Goal: Communication & Community: Answer question/provide support

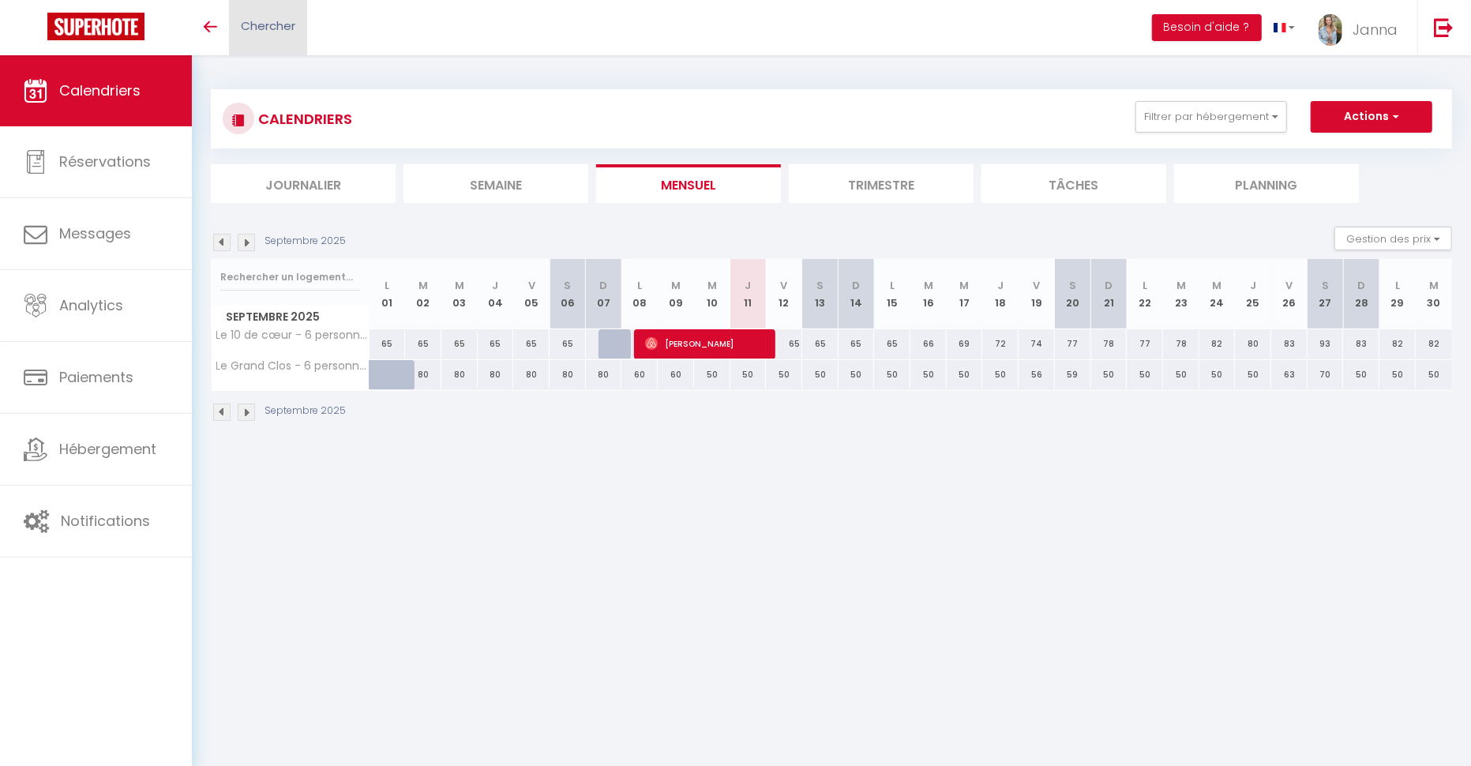
click at [279, 24] on span "Chercher" at bounding box center [268, 25] width 54 height 17
paste input "Sylvain Marie"
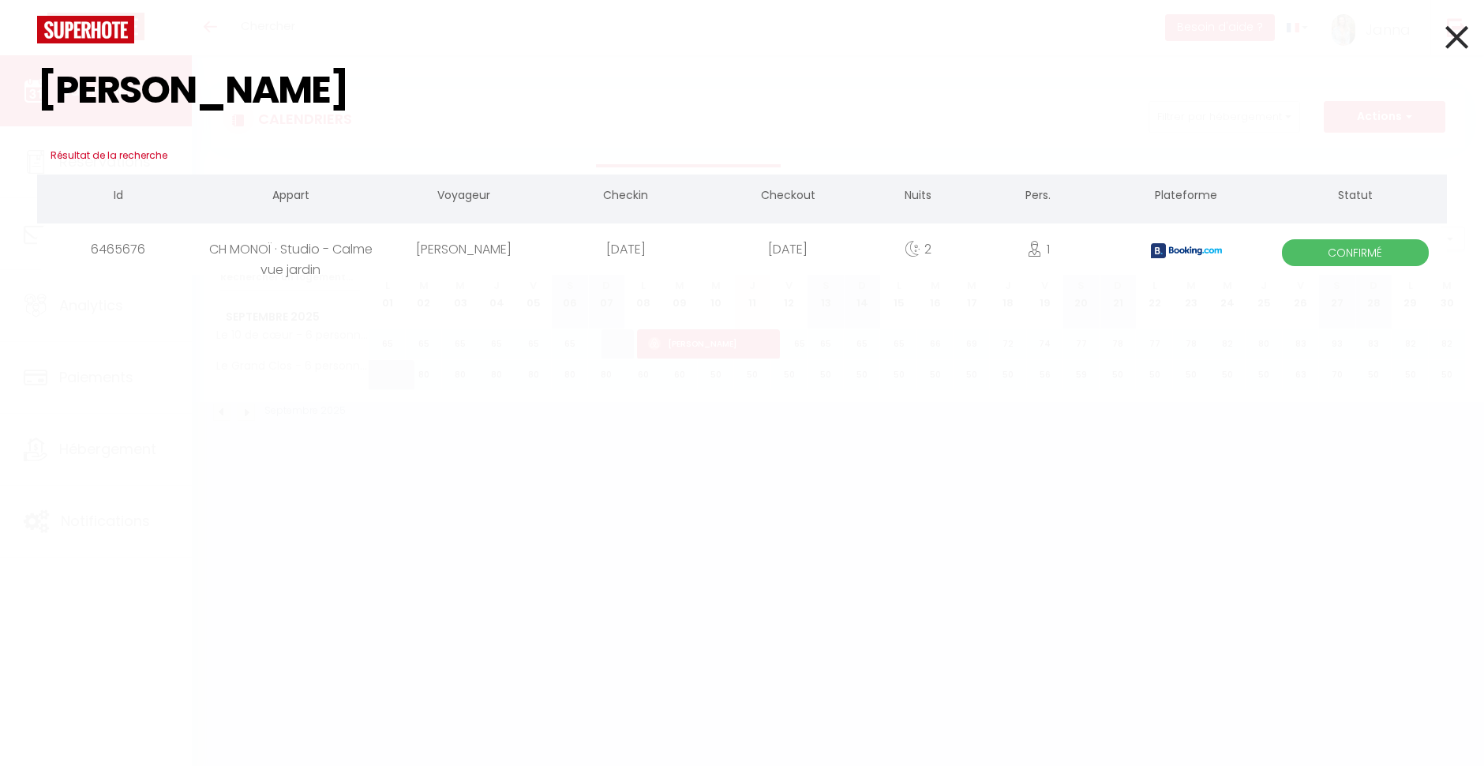
type input "Sylvain Marie"
click at [306, 266] on div "CH MONOÏ · Studio - Calme vue jardin" at bounding box center [290, 248] width 183 height 51
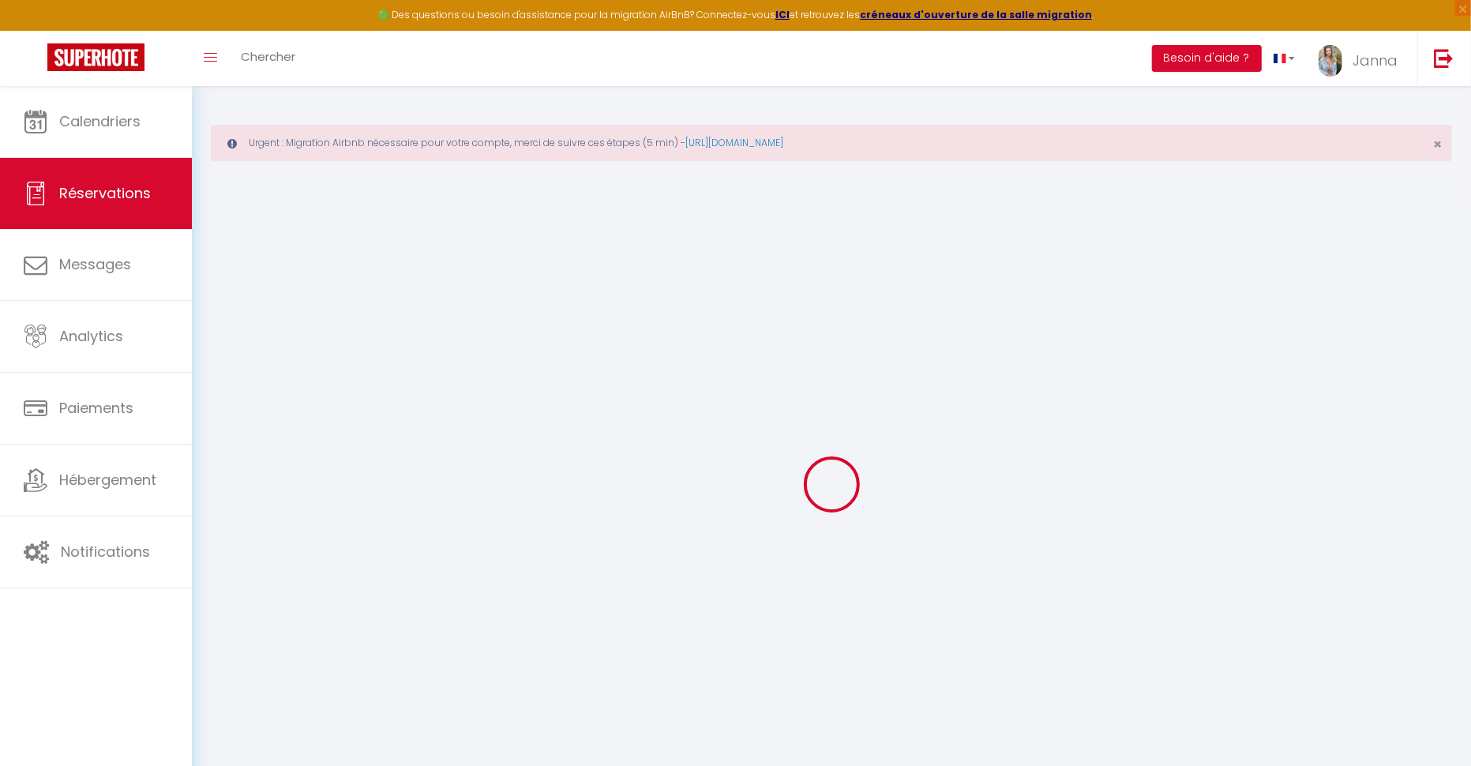
select select
checkbox input "false"
select select
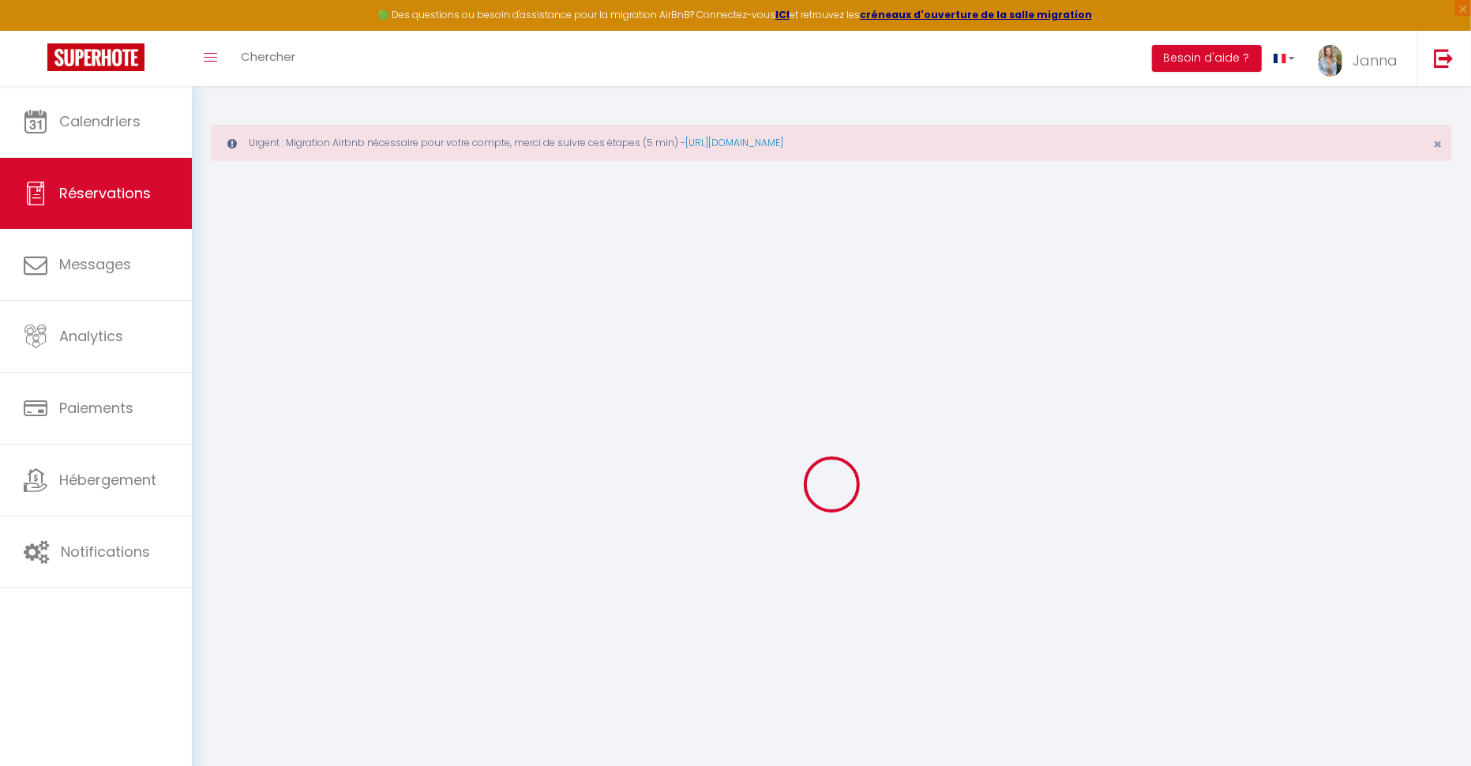
checkbox input "false"
select select
checkbox input "false"
type voyageurs0 "** THIS RESERVATION HAS BEEN PRE-PAID ** BOOKING NOTE : Payment charge is EUR 1…"
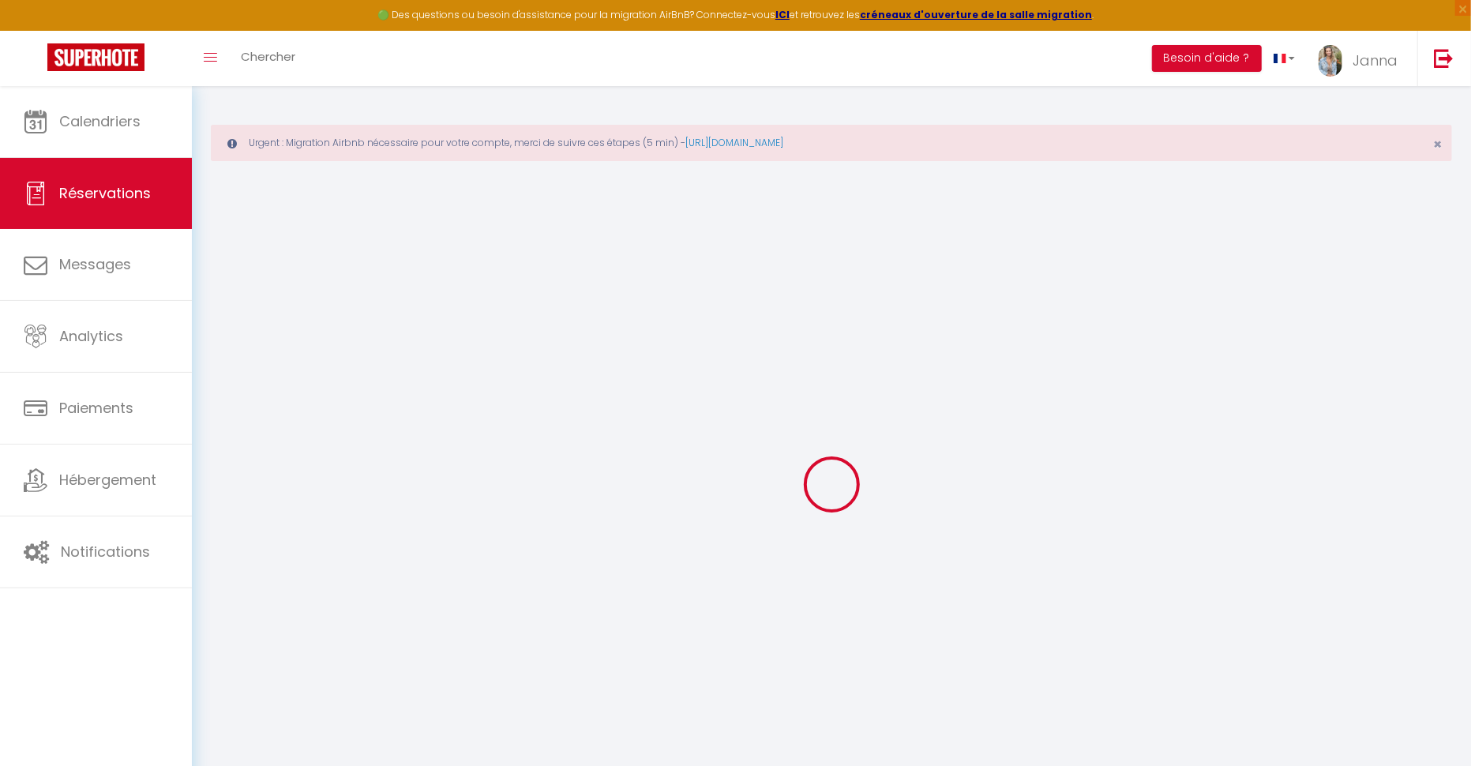
type séjour1 "Mariage"
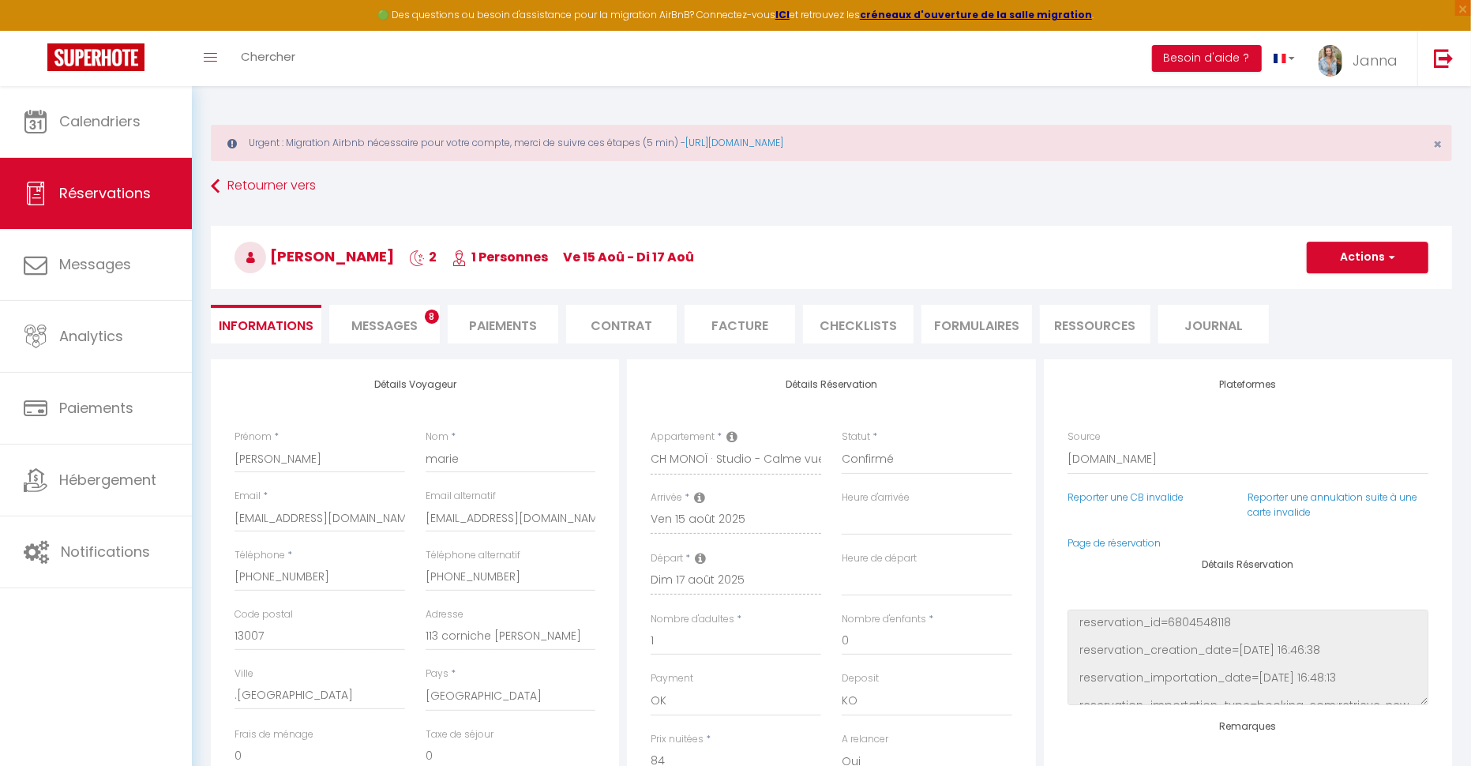
type input "2.77"
select select
checkbox input "false"
select select "21:00"
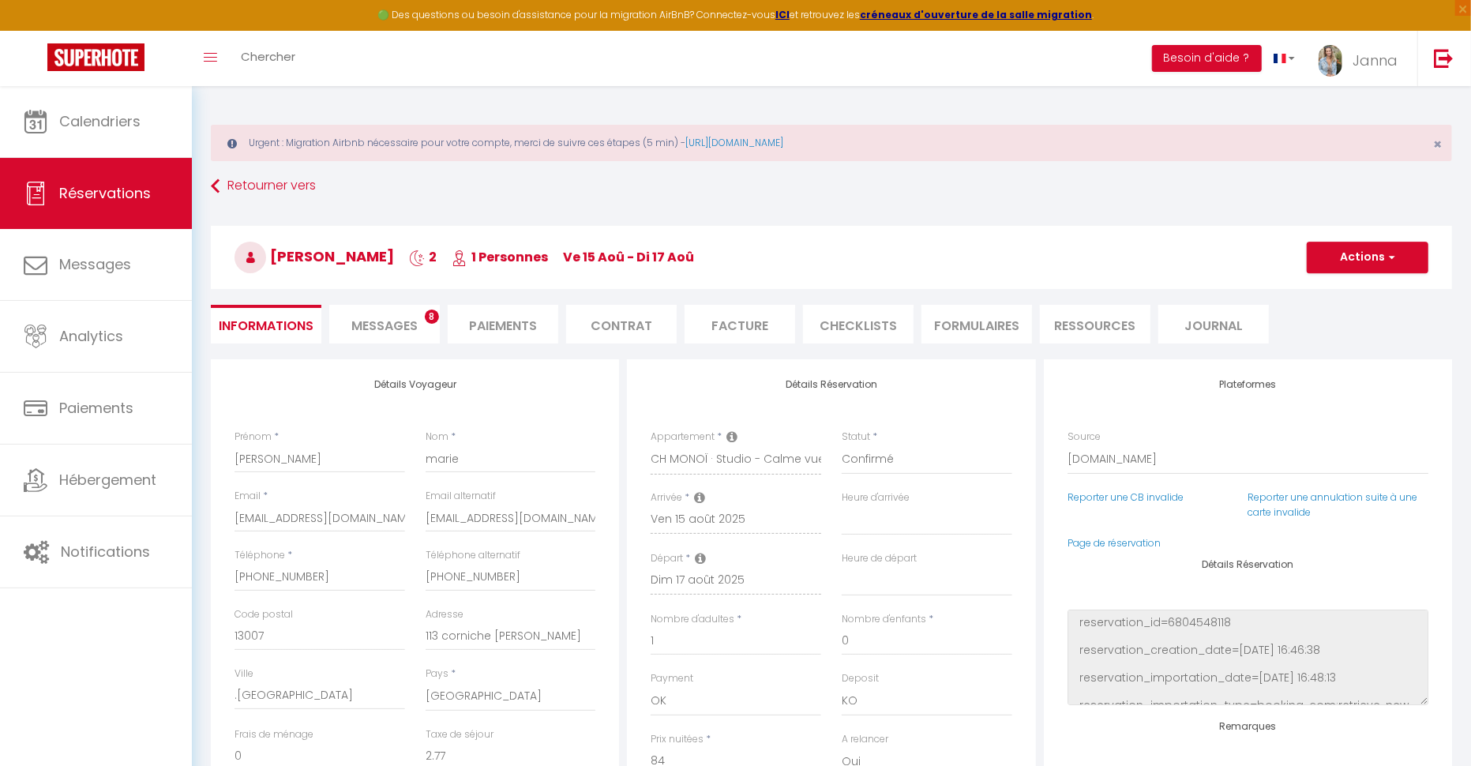
select select "11:00"
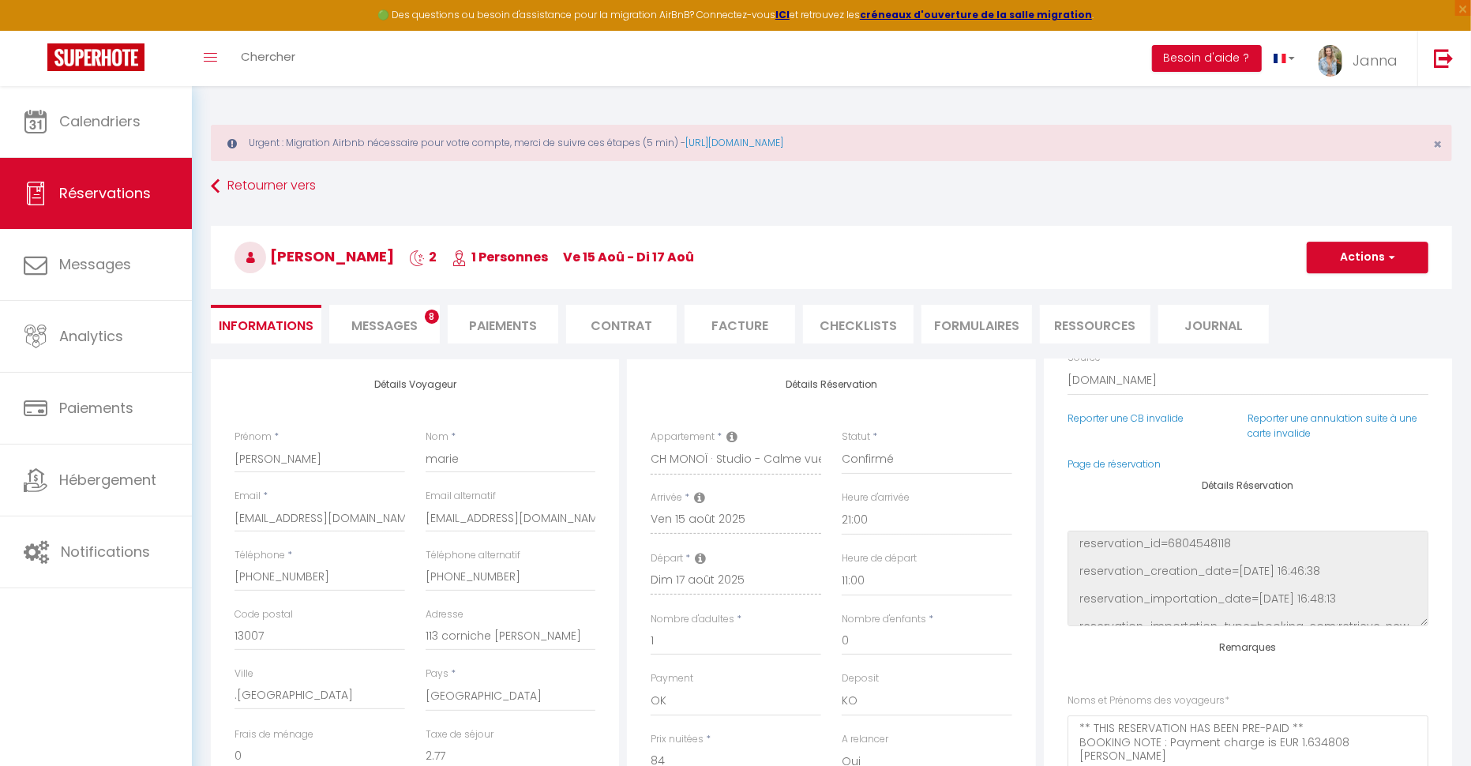
scroll to position [185, 0]
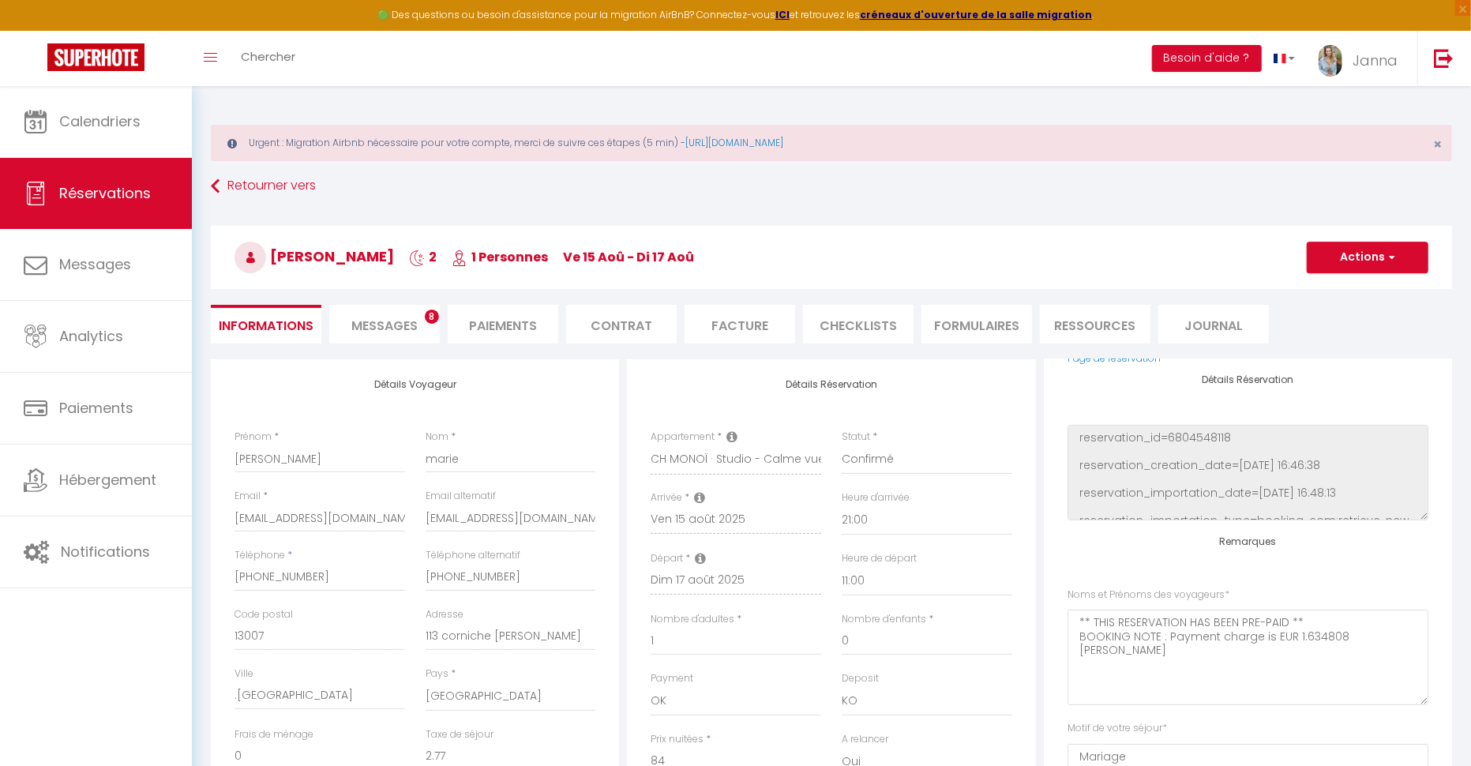
click at [367, 317] on span "Messages" at bounding box center [384, 326] width 66 height 18
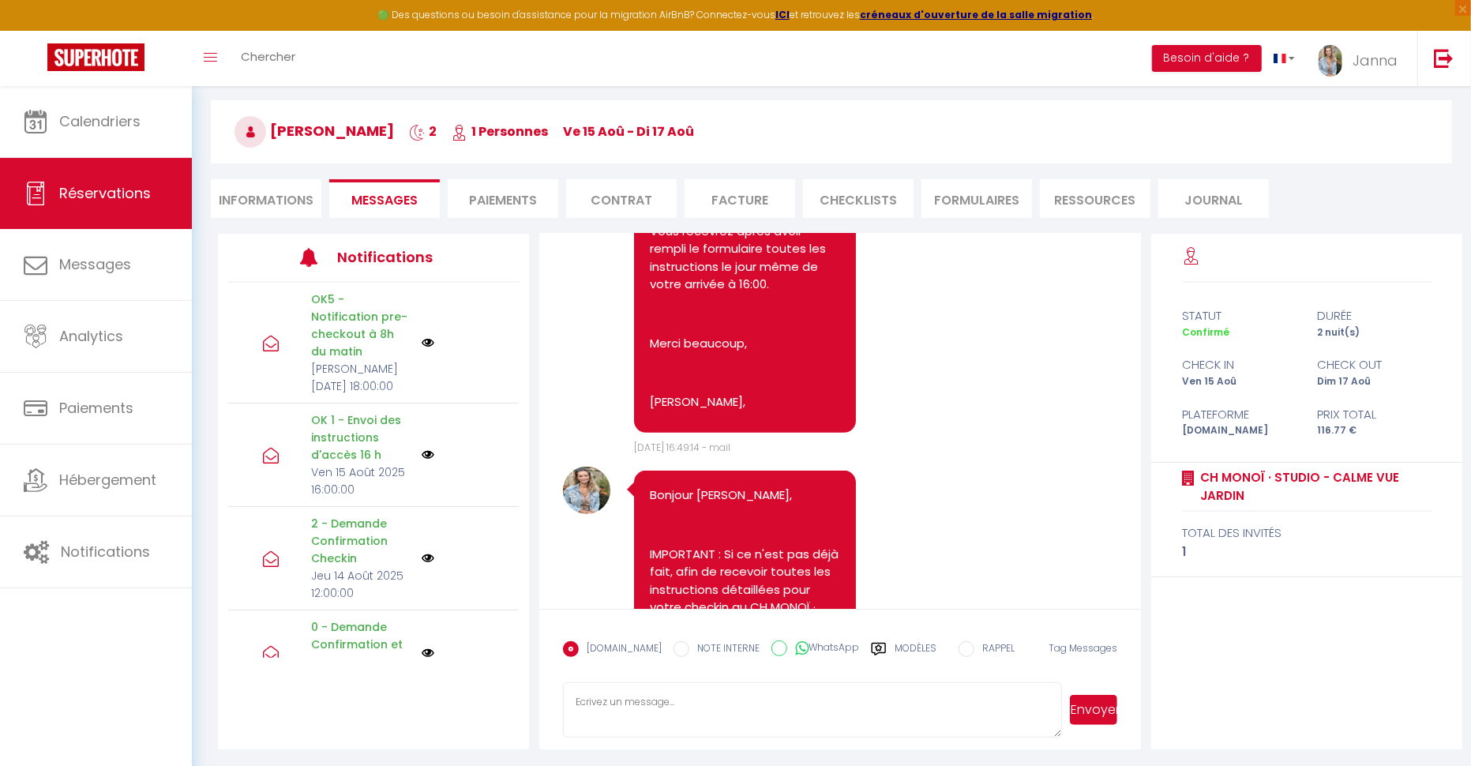
scroll to position [796, 0]
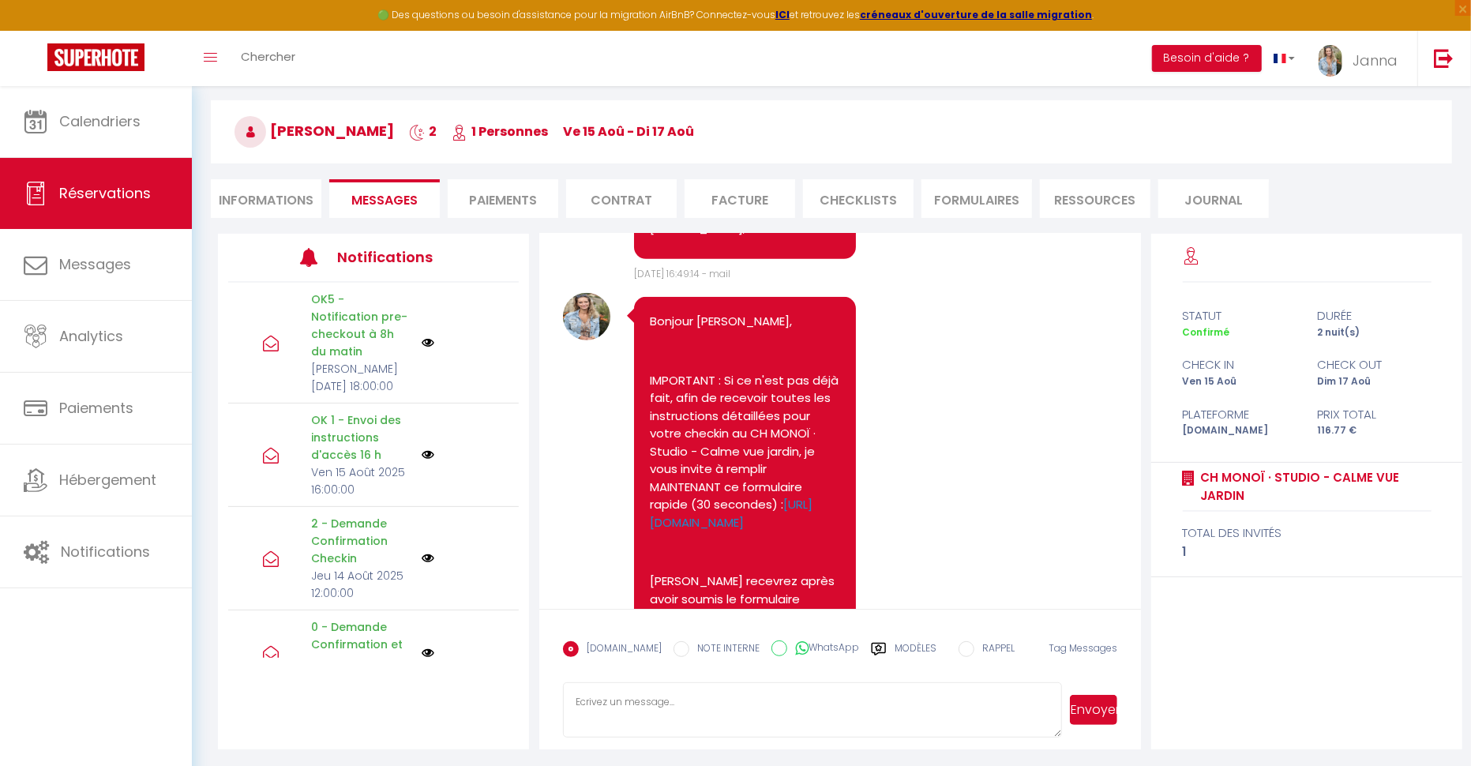
click at [666, 714] on textarea at bounding box center [812, 709] width 499 height 55
type textarea "Bonjour, trousse de toilette envoyé ! je vous envoie un lien de paiement pour l…"
click at [1095, 699] on button "Envoyer" at bounding box center [1093, 710] width 47 height 30
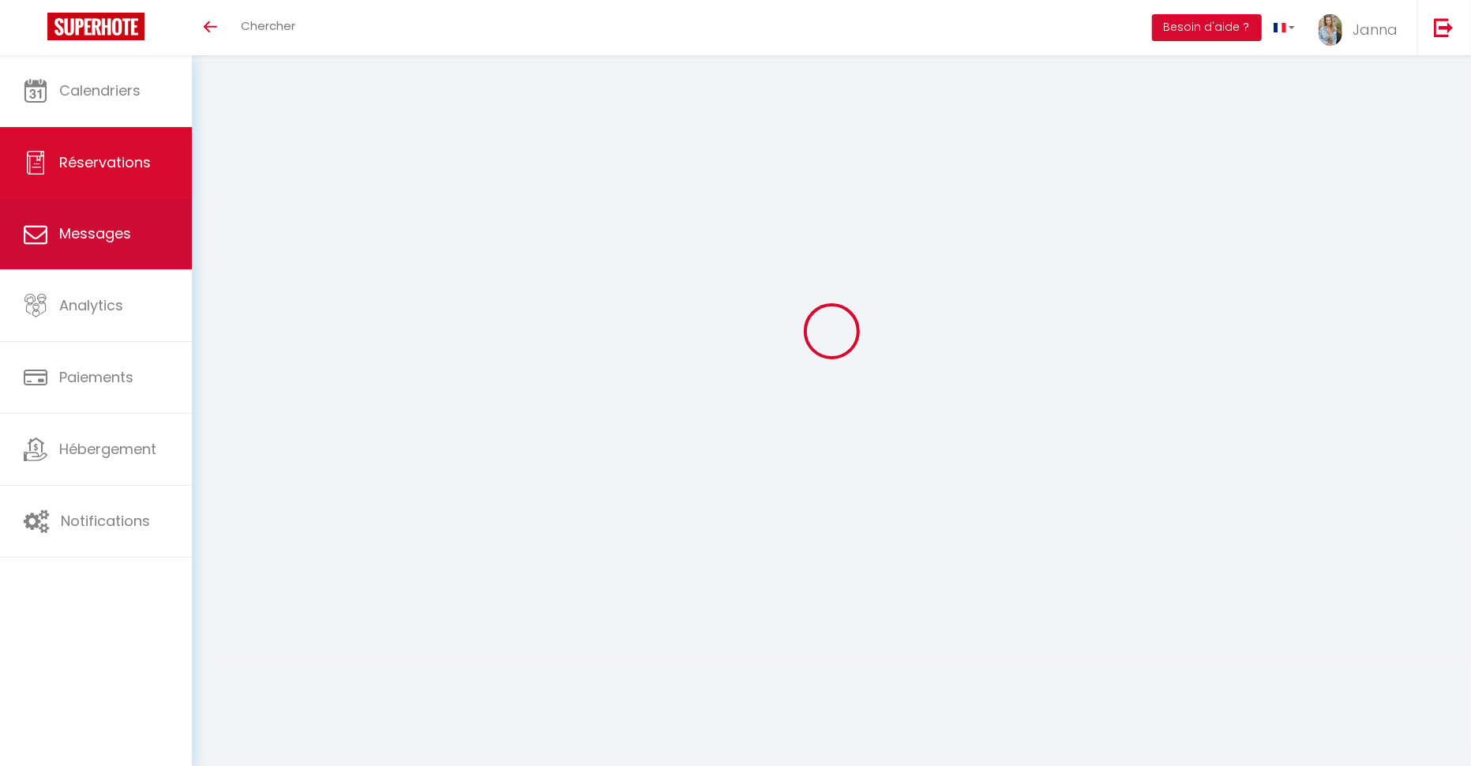
click at [92, 250] on link "Messages" at bounding box center [96, 233] width 192 height 71
select select "message"
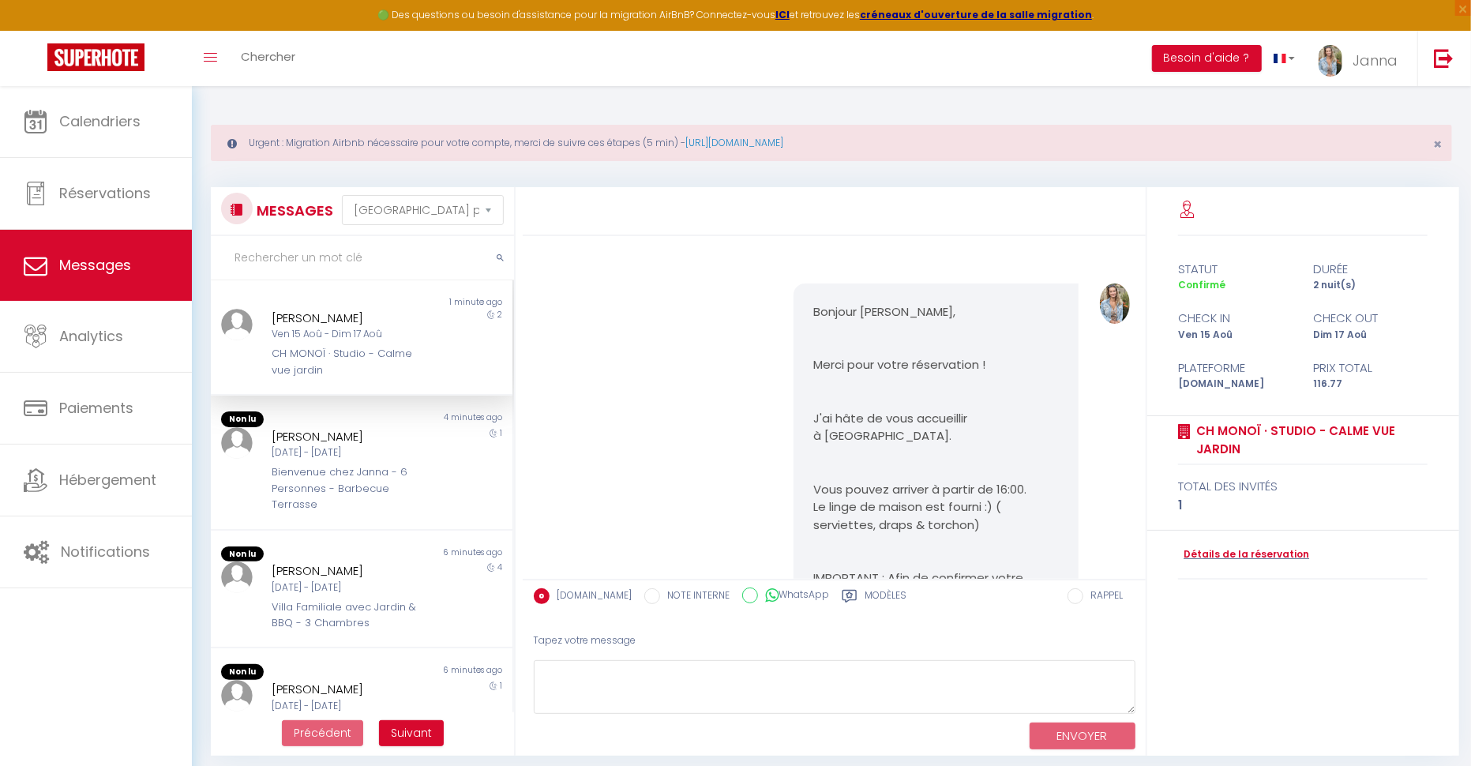
scroll to position [4961, 0]
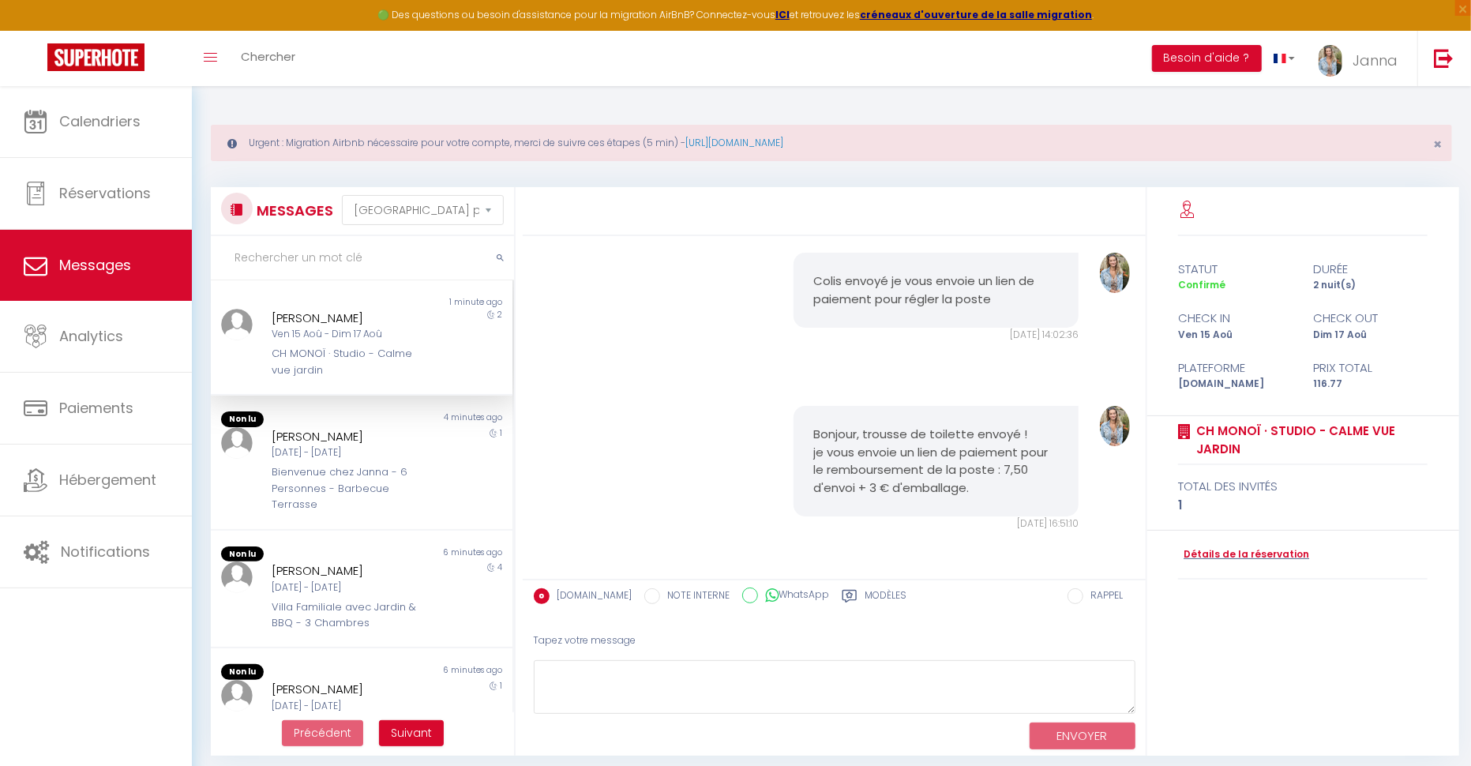
click at [361, 332] on div "Ven 15 Aoû - Dim 17 Aoû" at bounding box center [350, 334] width 156 height 15
click at [620, 683] on textarea at bounding box center [834, 687] width 601 height 54
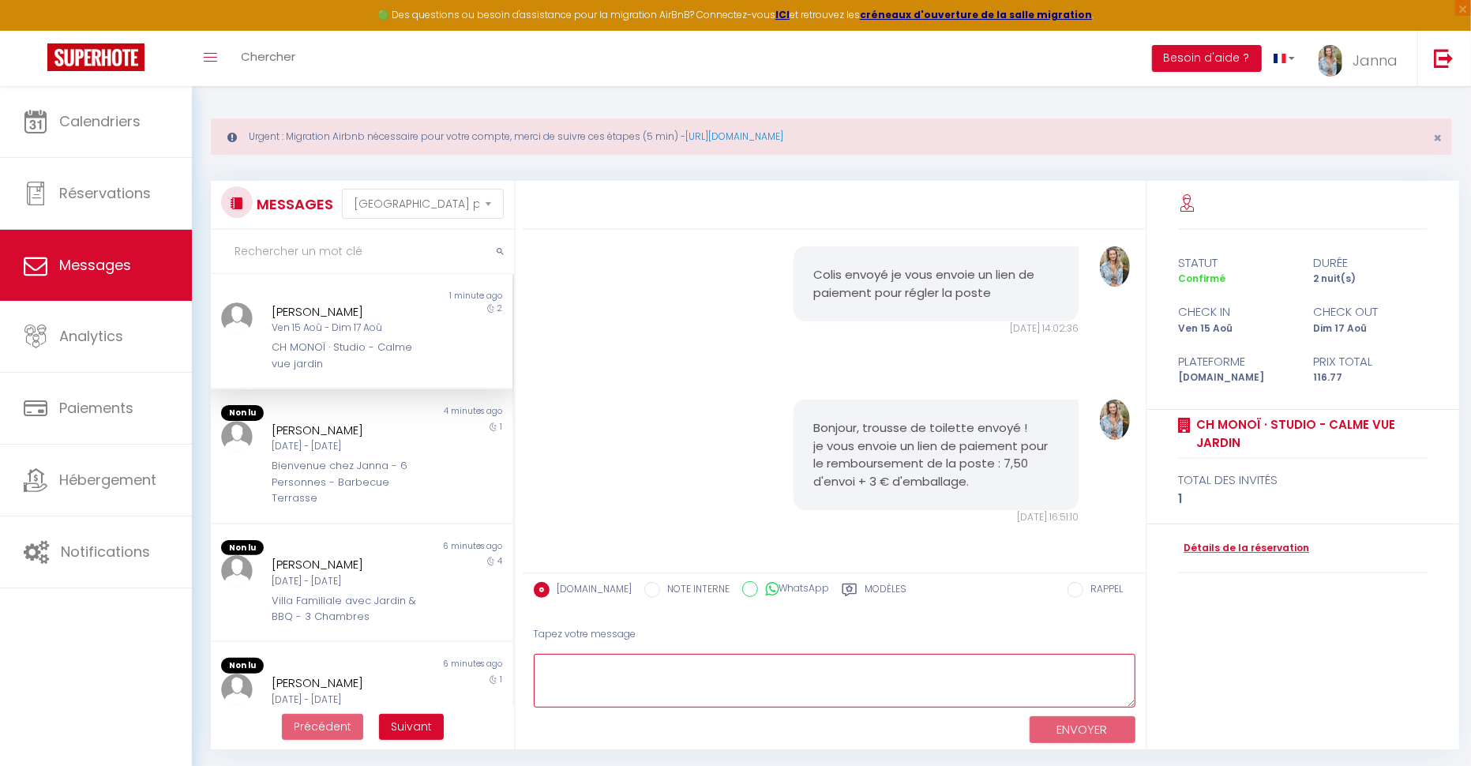
paste textarea "[URL][DOMAIN_NAME]"
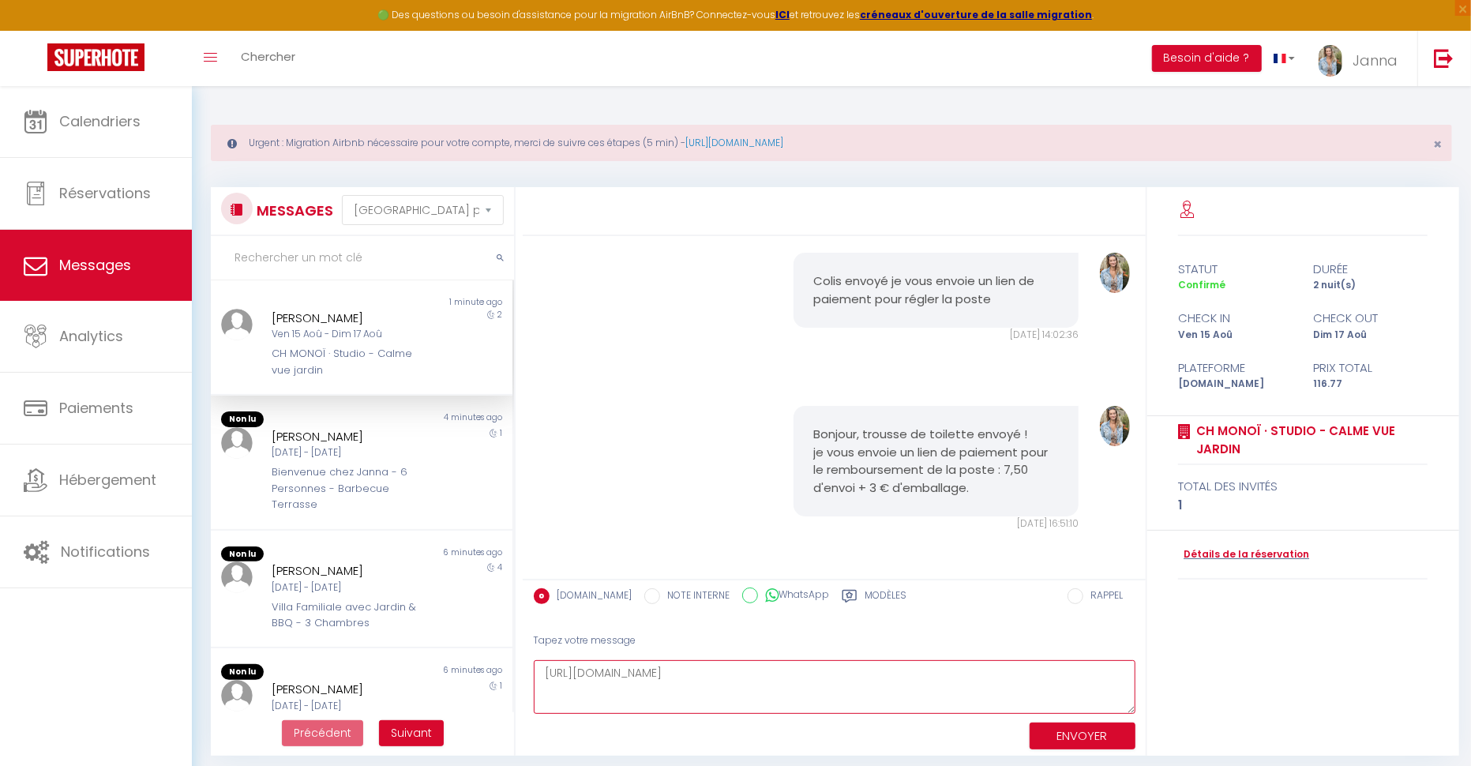
type textarea "[URL][DOMAIN_NAME]"
click at [1106, 733] on button "ENVOYER" at bounding box center [1082, 735] width 106 height 28
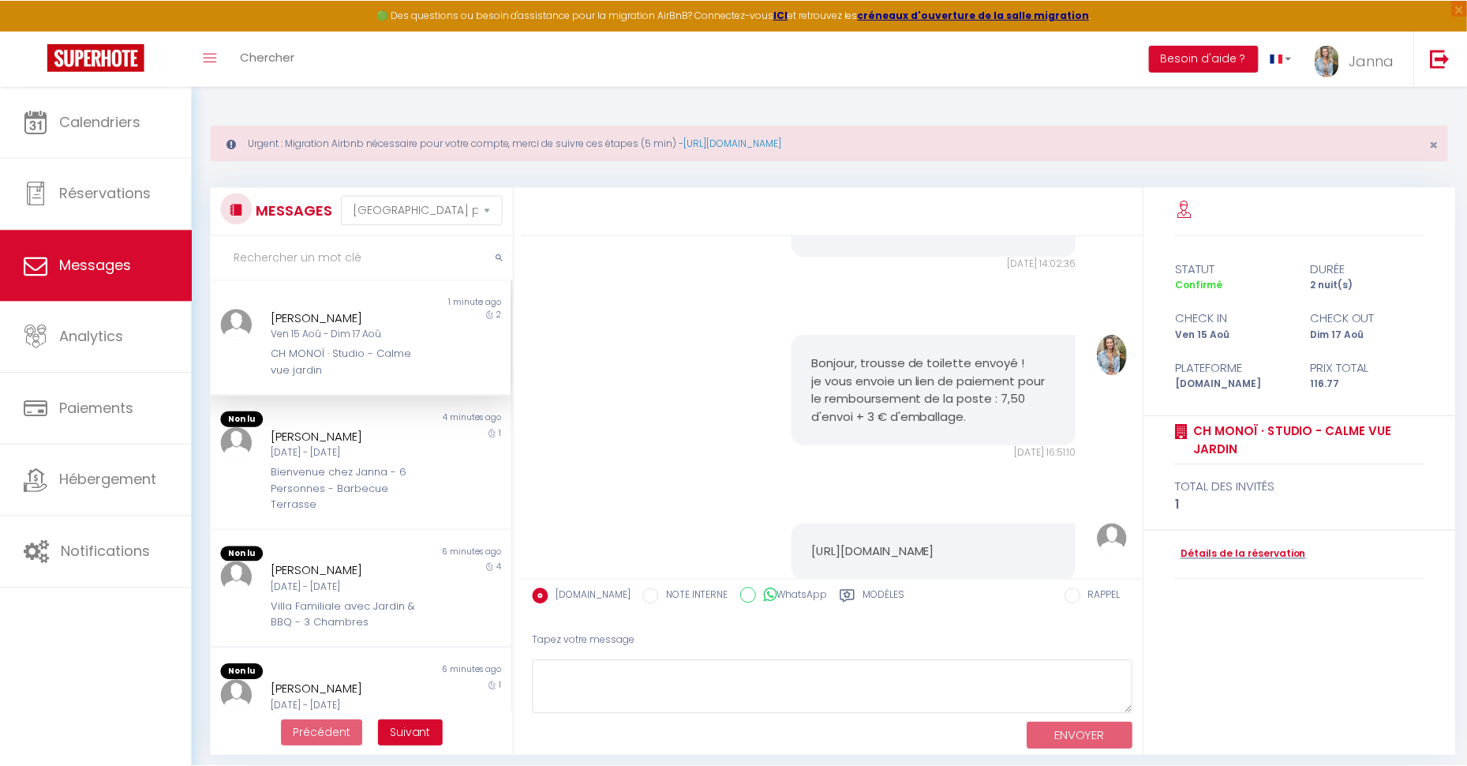
scroll to position [5113, 0]
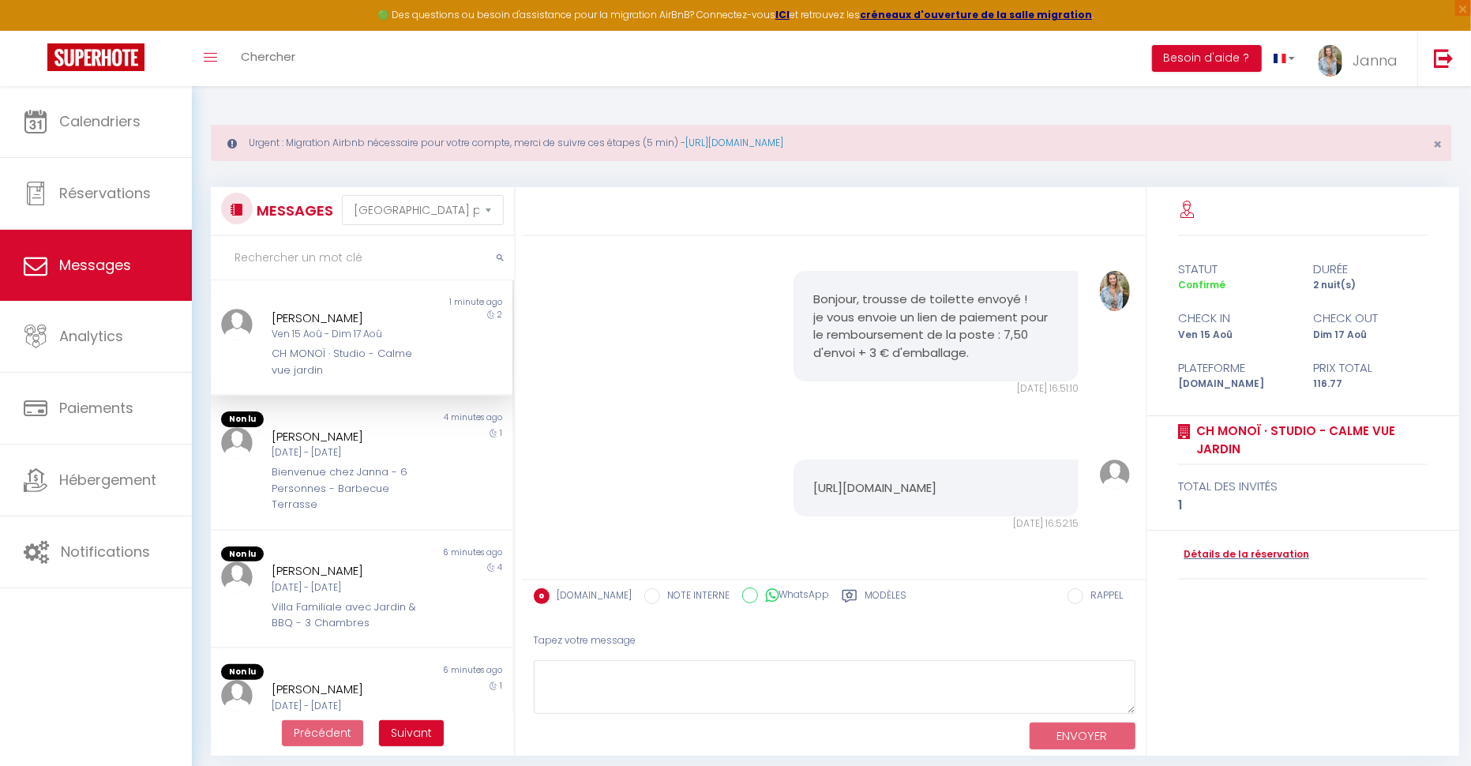
click at [766, 591] on label "WhatsApp" at bounding box center [794, 595] width 72 height 17
click at [758, 591] on input "WhatsApp" at bounding box center [750, 595] width 16 height 16
radio input "true"
radio input "false"
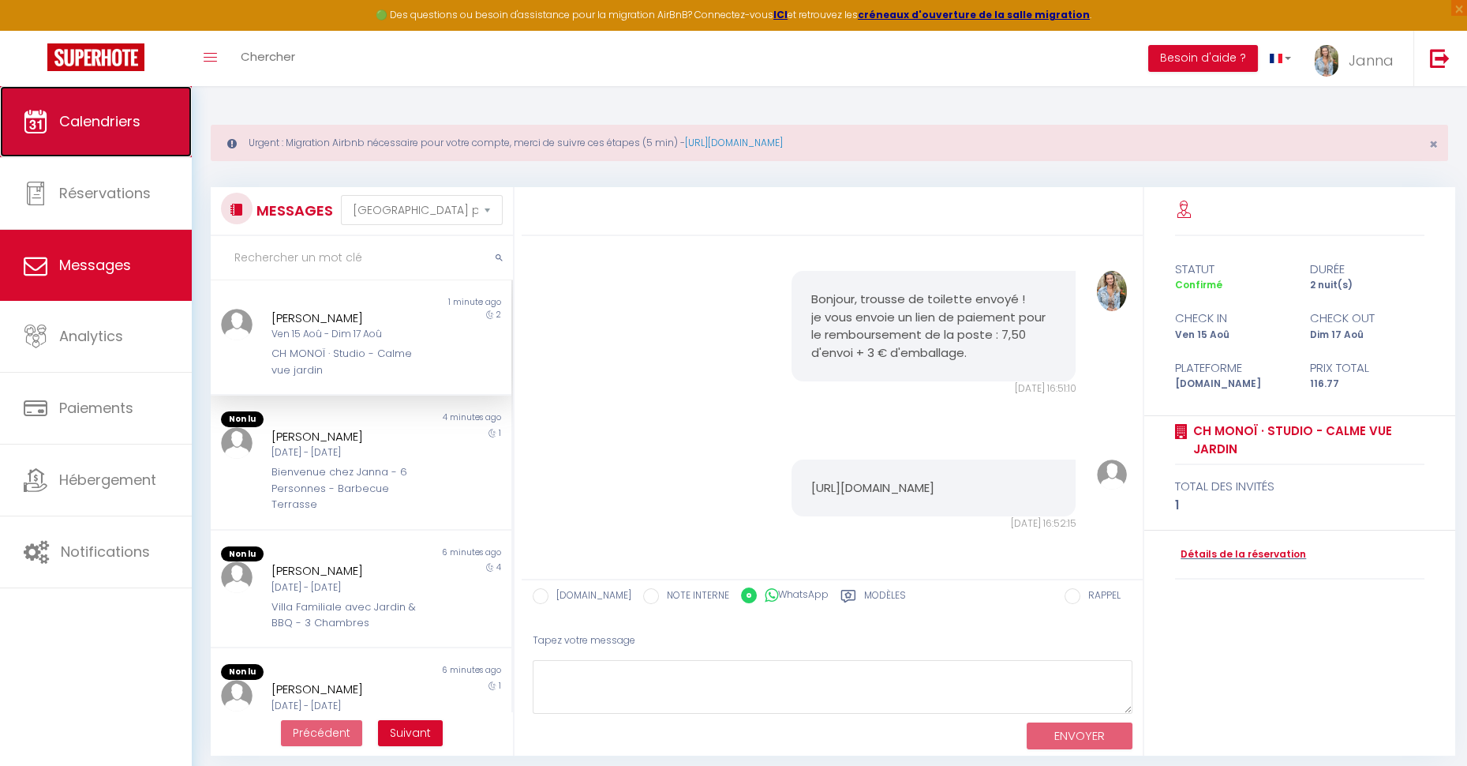
click at [109, 127] on span "Calendriers" at bounding box center [99, 121] width 81 height 20
